Goal: Find specific page/section: Find specific page/section

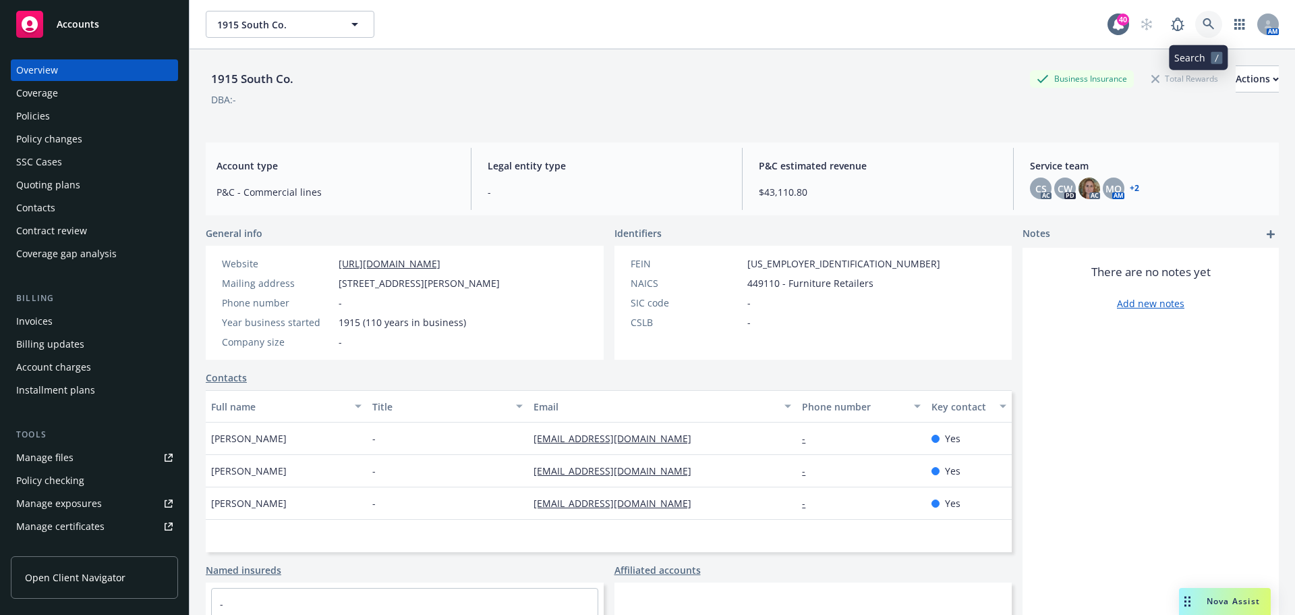
click at [1200, 32] on link at bounding box center [1209, 24] width 27 height 27
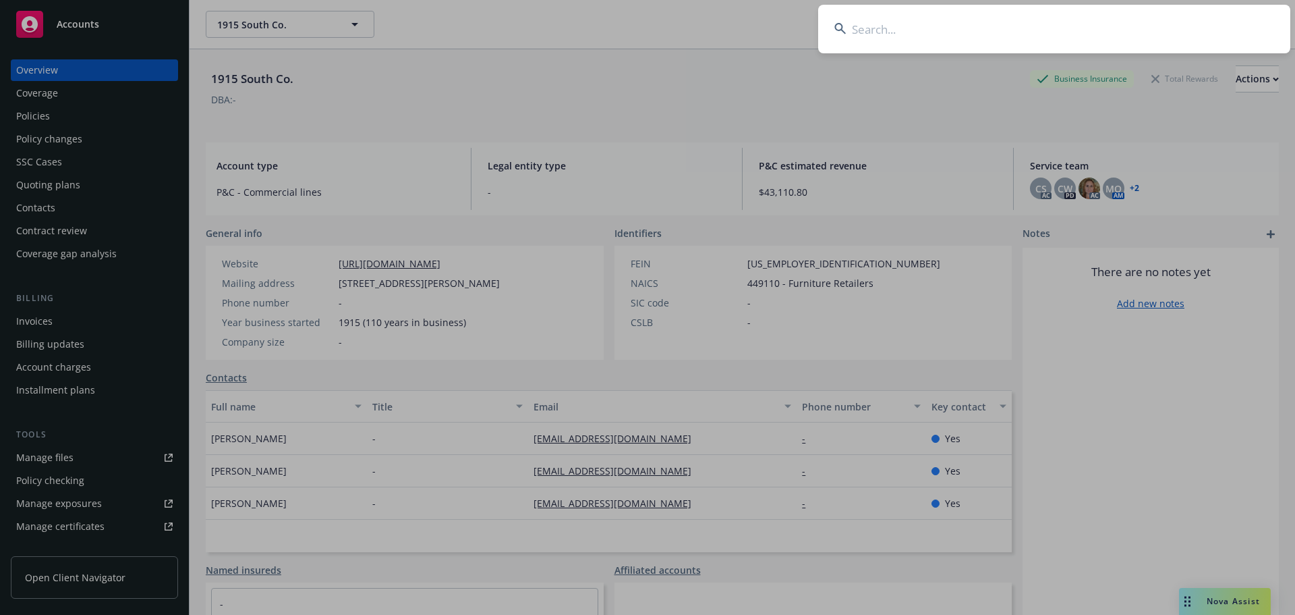
click at [1154, 30] on input at bounding box center [1054, 29] width 472 height 49
